Goal: Information Seeking & Learning: Learn about a topic

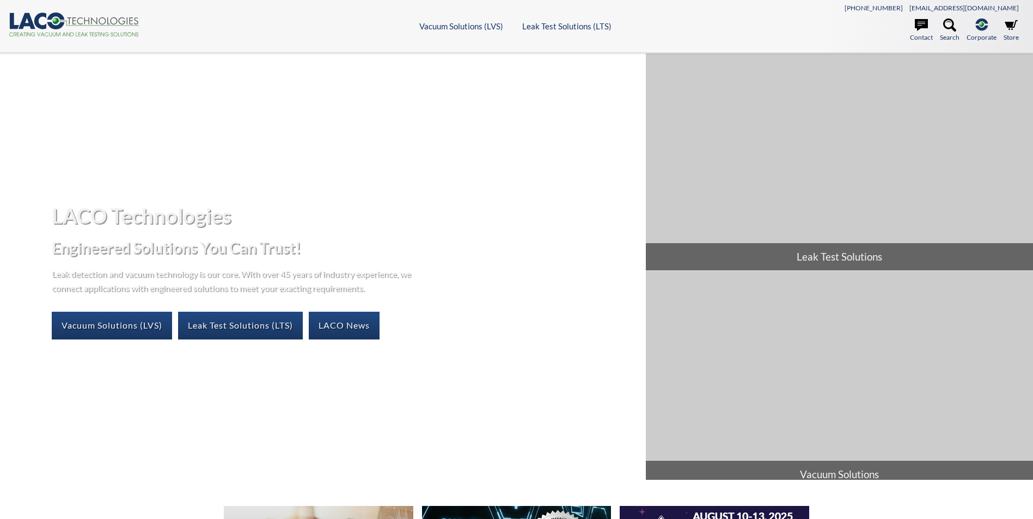
select select
click at [241, 326] on link "Leak Test Solutions (LTS)" at bounding box center [240, 325] width 125 height 27
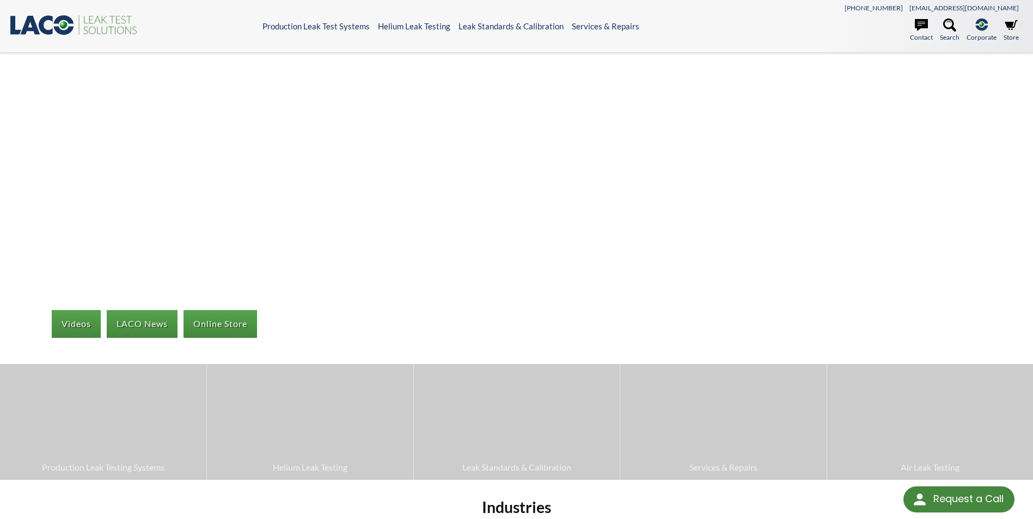
select select
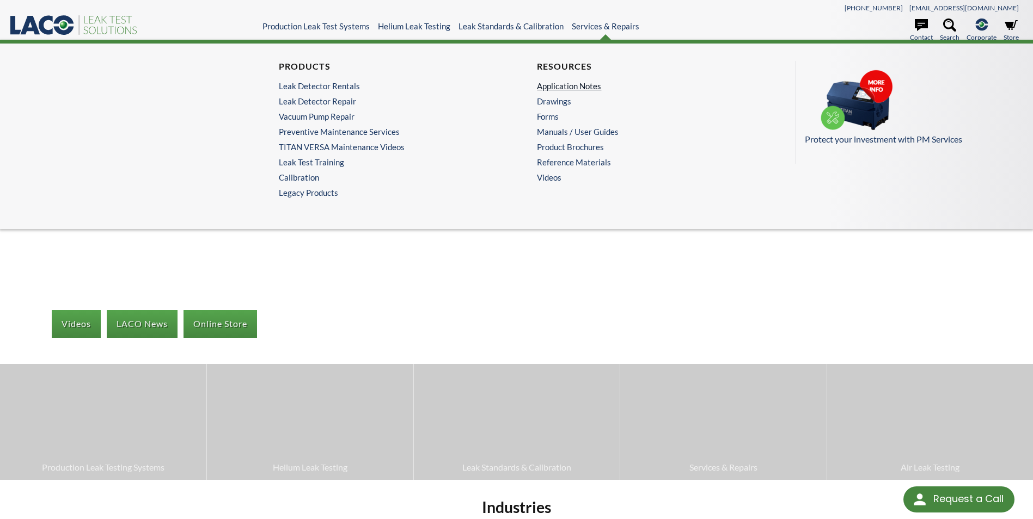
click at [574, 86] on link "Application Notes" at bounding box center [642, 86] width 211 height 10
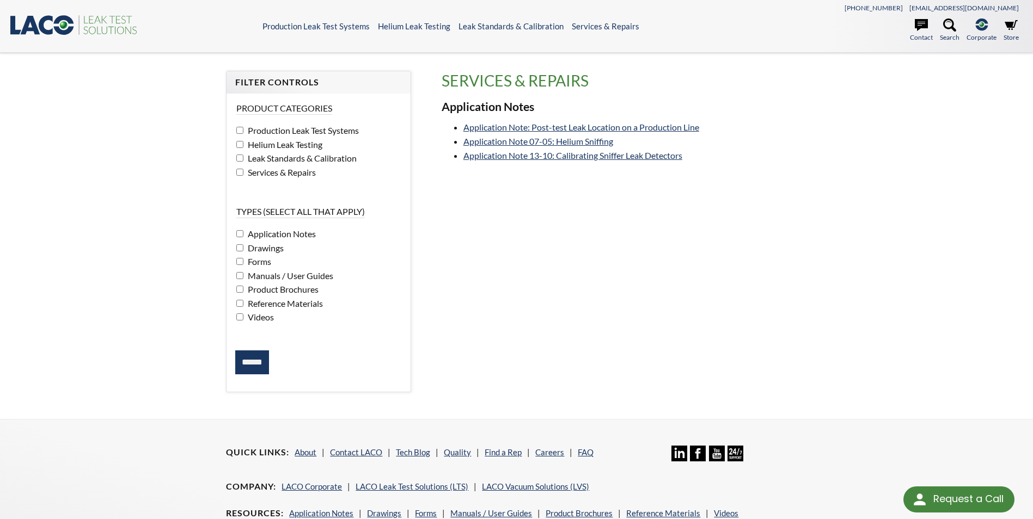
click at [50, 29] on icon ".st0{fill:#193661;} .st1{fill:url(#SVGID_1_);} .st2{fill:#46883F;} .st3{fill:no…" at bounding box center [74, 25] width 131 height 22
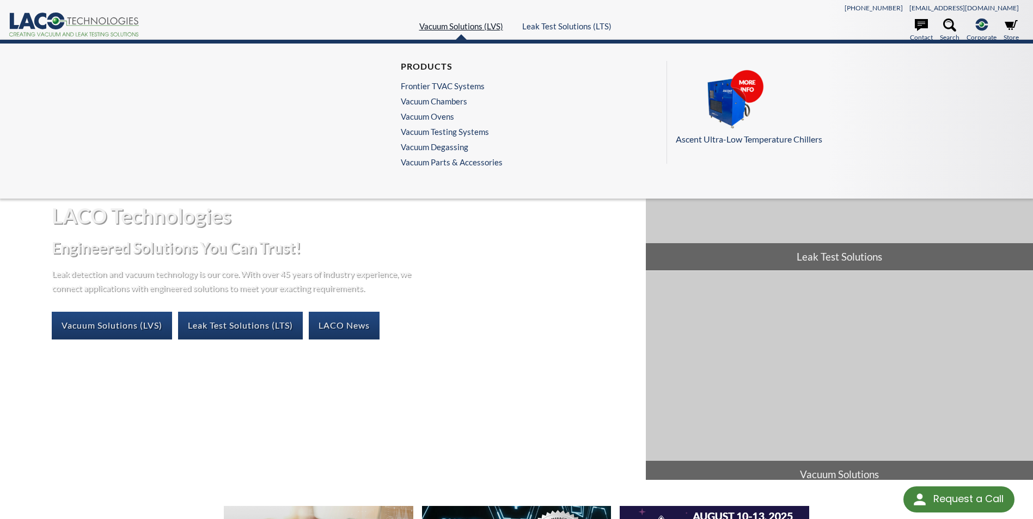
click at [470, 24] on link "Vacuum Solutions (LVS)" at bounding box center [461, 26] width 84 height 10
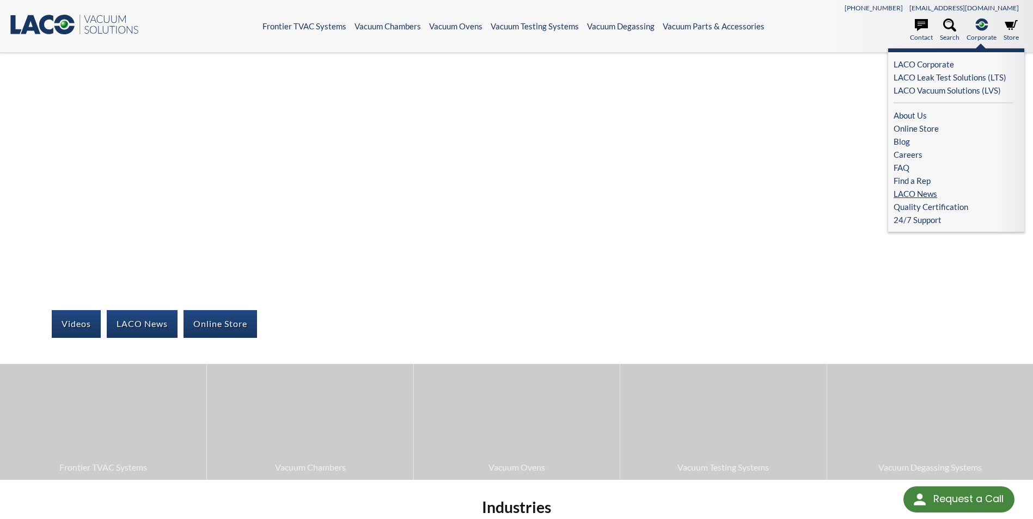
click at [917, 193] on link "LACO News" at bounding box center [953, 193] width 120 height 13
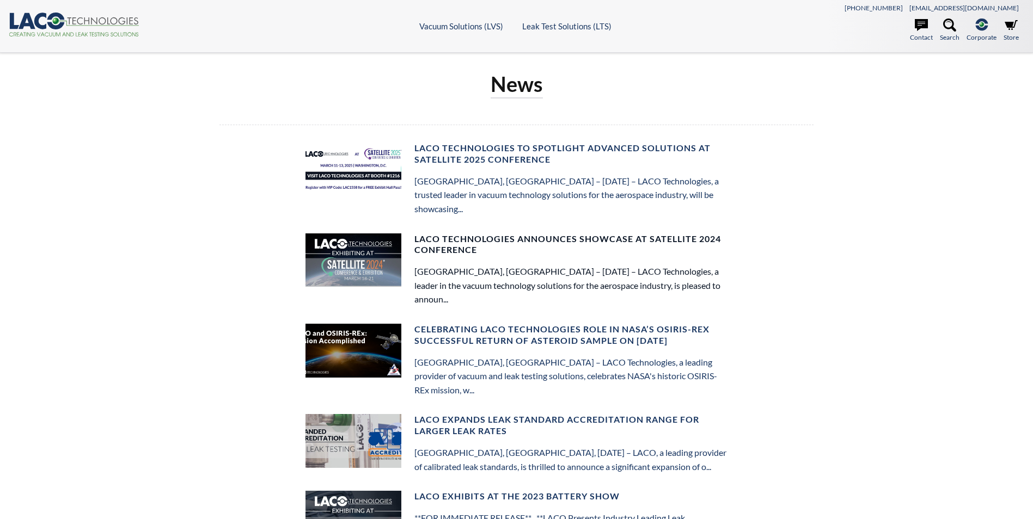
select select
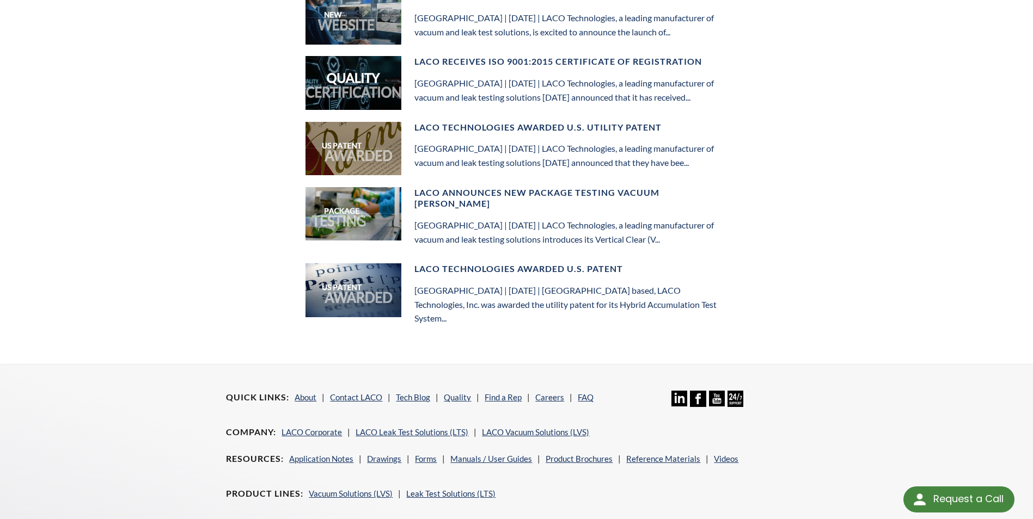
scroll to position [738, 0]
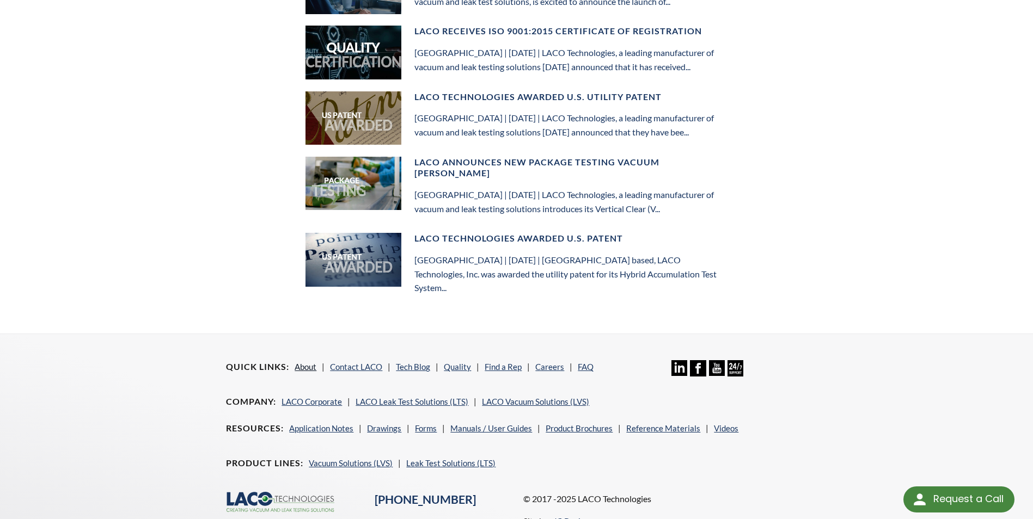
click at [303, 362] on link "About" at bounding box center [305, 367] width 22 height 10
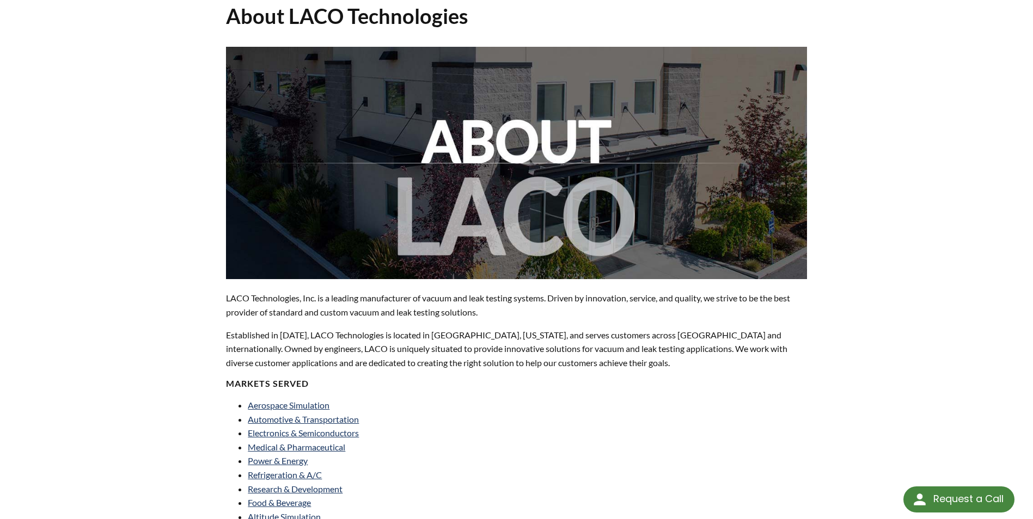
scroll to position [272, 0]
